Goal: Share content: Share content

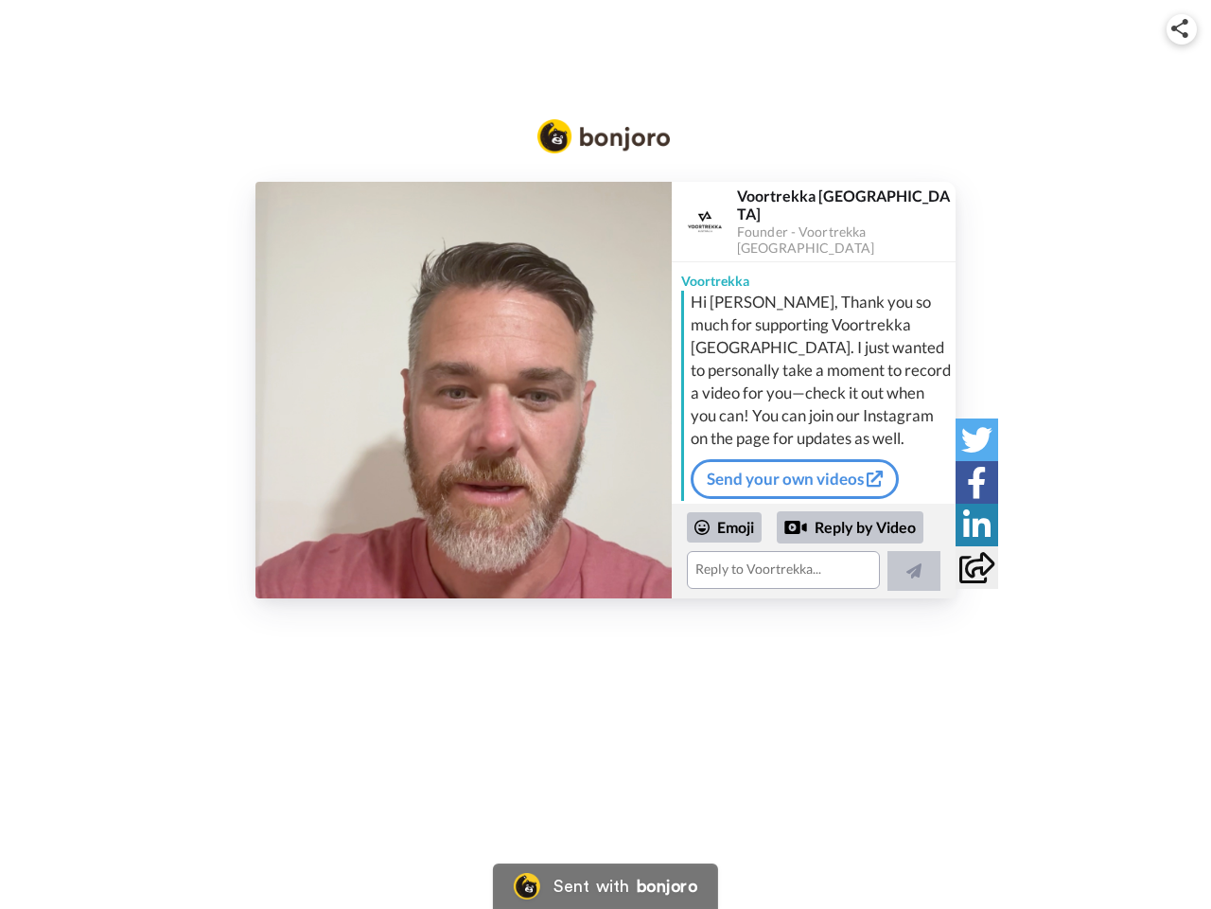
click at [1182, 28] on img at bounding box center [1180, 28] width 17 height 19
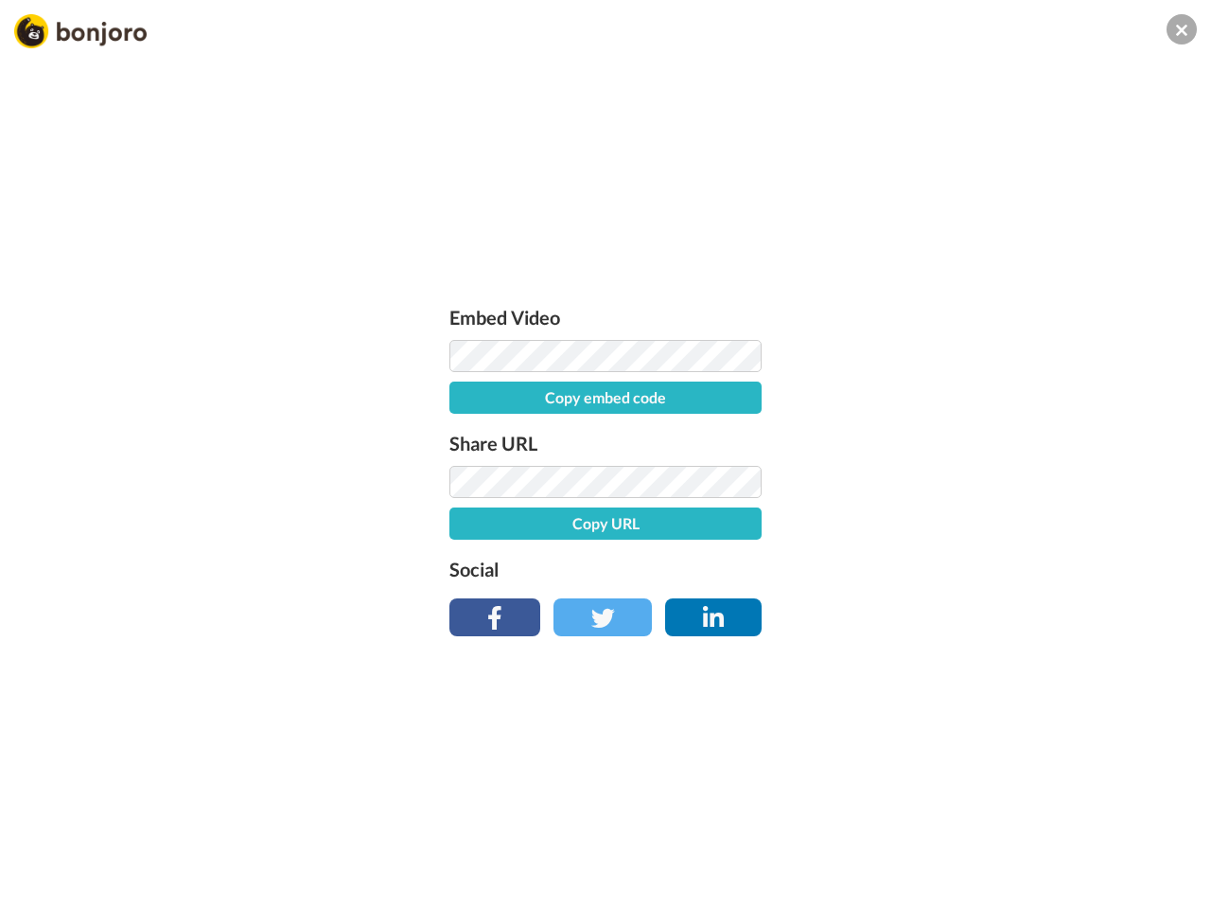
click at [464, 390] on button "Copy embed code" at bounding box center [606, 397] width 312 height 32
click at [814, 551] on div "Embed Video Embed code copied! Share URL Copy URL Social" at bounding box center [605, 556] width 1211 height 909
click at [725, 527] on button "Copy URL" at bounding box center [606, 523] width 312 height 32
click at [851, 527] on div "Embed Video Embed code copied! Share URL URL copied! Social" at bounding box center [605, 556] width 1211 height 909
click at [914, 571] on div "Embed Video Embed code copied! Share URL URL copied! Social" at bounding box center [605, 556] width 1211 height 909
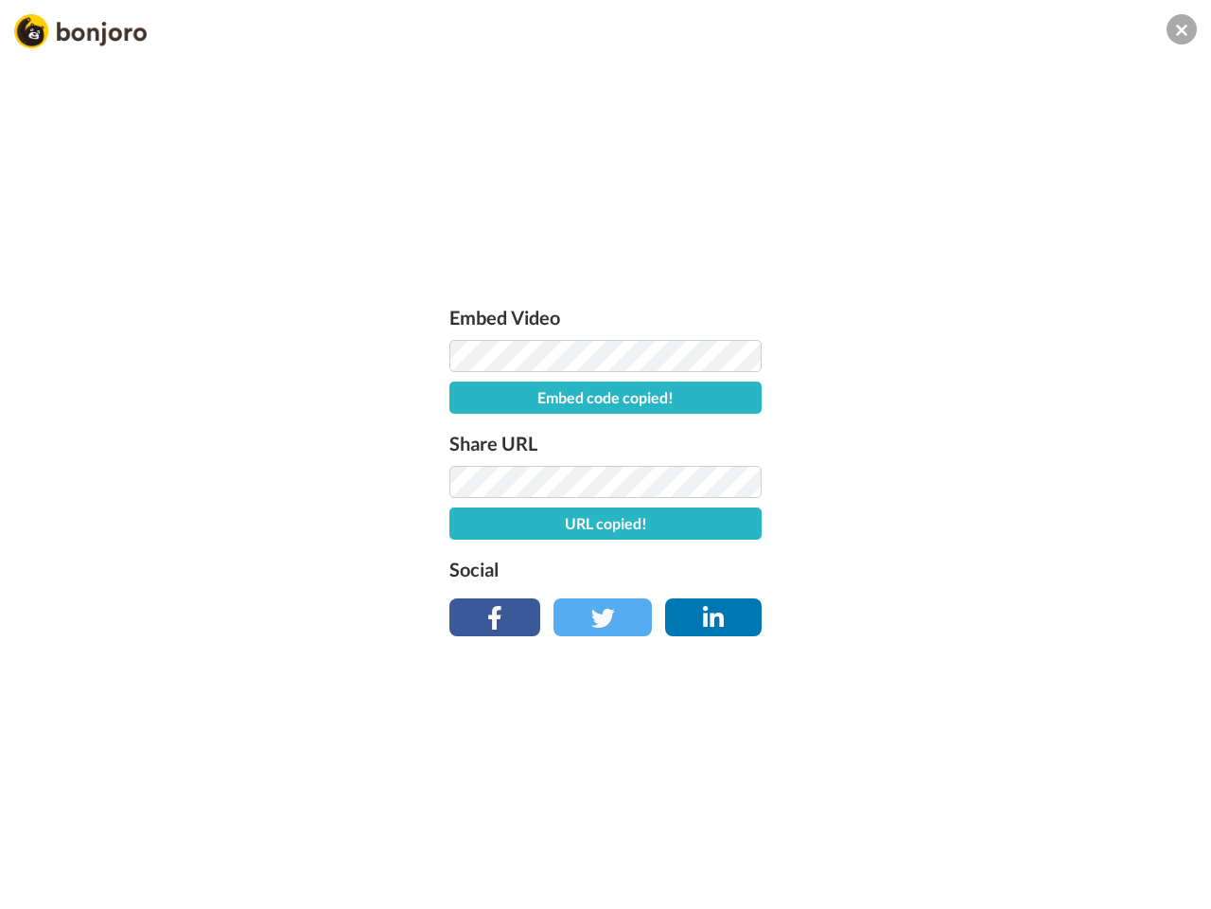
click at [977, 439] on div "Embed Video Embed code copied! Share URL URL copied! Social" at bounding box center [605, 556] width 1211 height 909
click at [977, 482] on div "Embed Video Embed code copied! Share URL URL copied! Social" at bounding box center [605, 556] width 1211 height 909
click at [977, 524] on div "Embed Video Embed code copied! Share URL URL copied! Social" at bounding box center [605, 556] width 1211 height 909
click at [977, 567] on div "Embed Video Embed code copied! Share URL URL copied! Social" at bounding box center [605, 556] width 1211 height 909
